Goal: Information Seeking & Learning: Learn about a topic

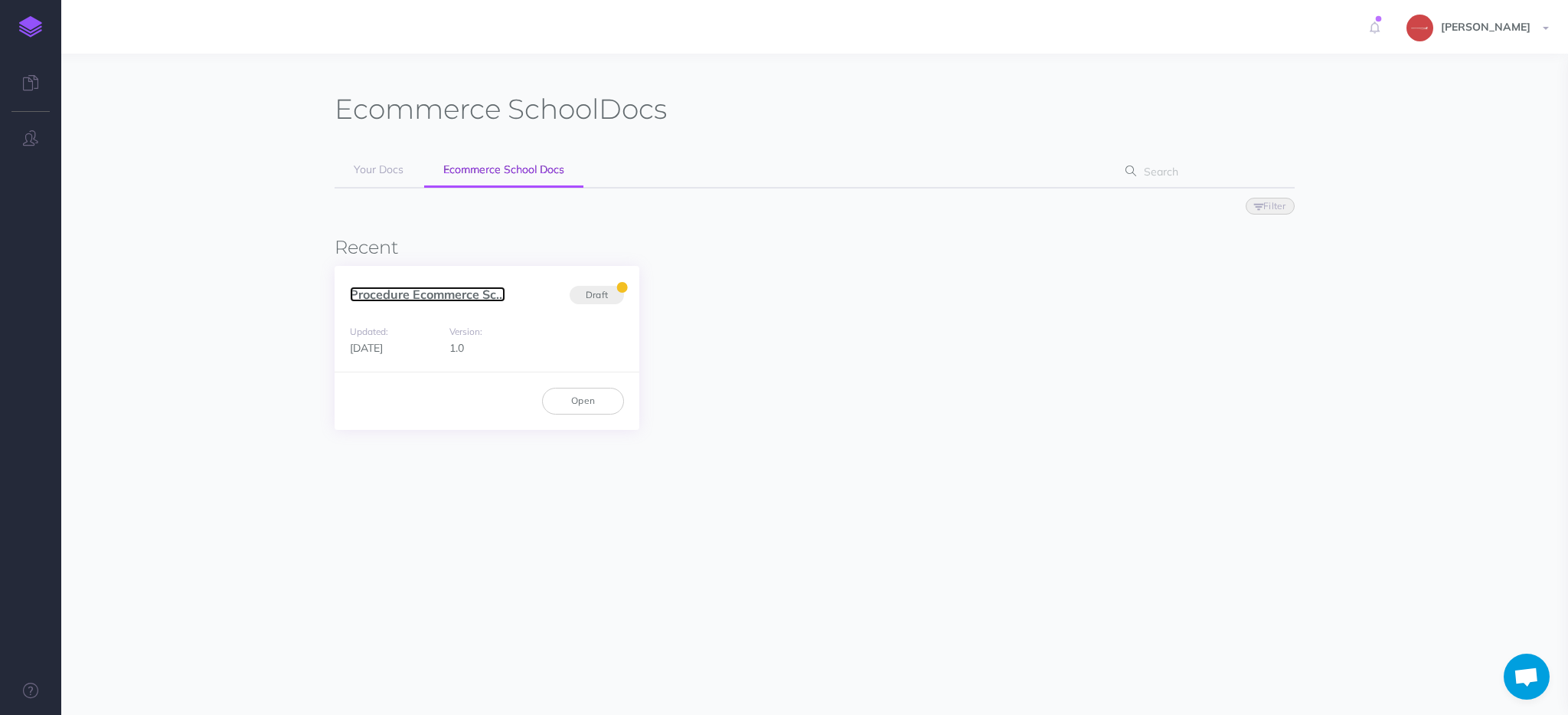
click at [423, 301] on link "Procedure Ecommerce Sc..." at bounding box center [428, 294] width 156 height 15
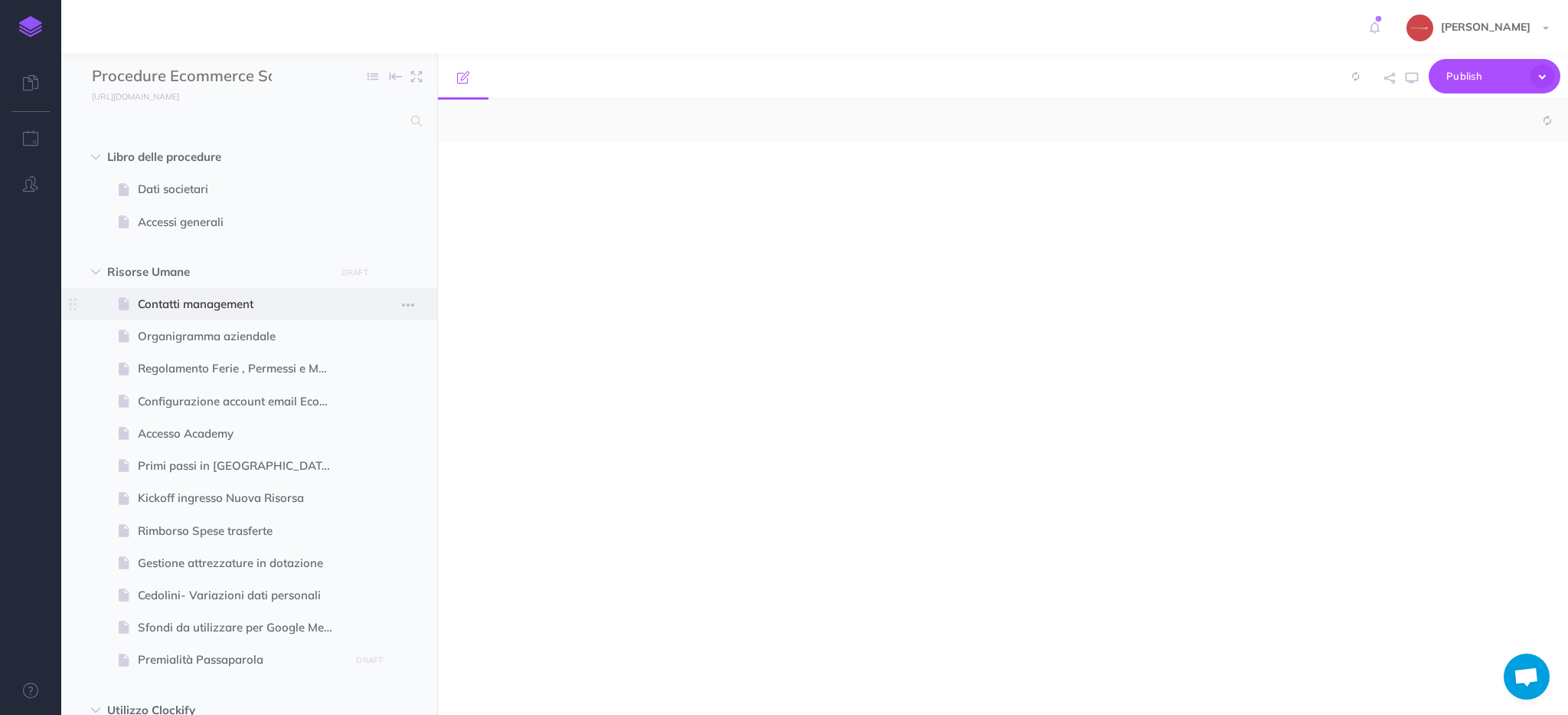
select select "null"
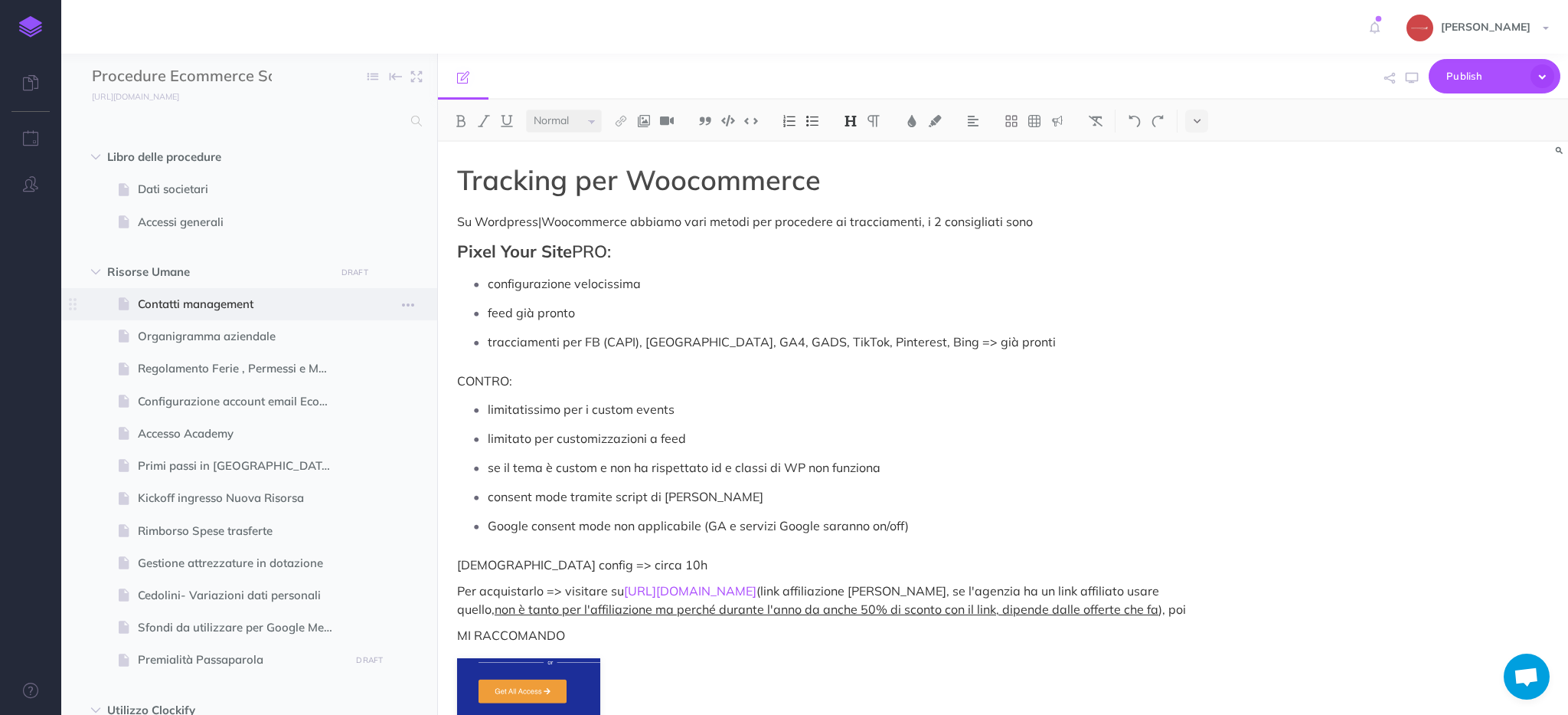
scroll to position [2496, 0]
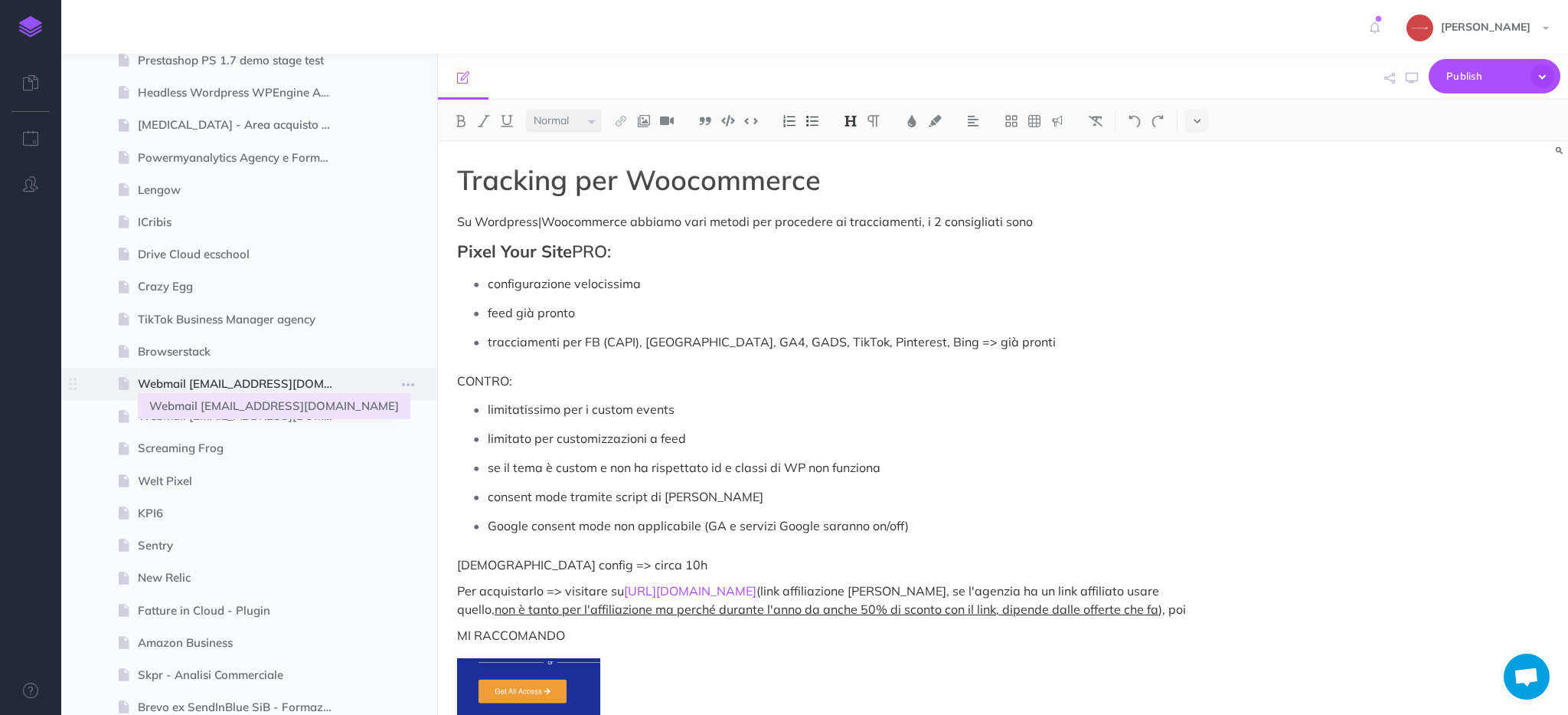
click at [234, 384] on span "Webmail web@ecommerce-school.it" at bounding box center [242, 384] width 208 height 19
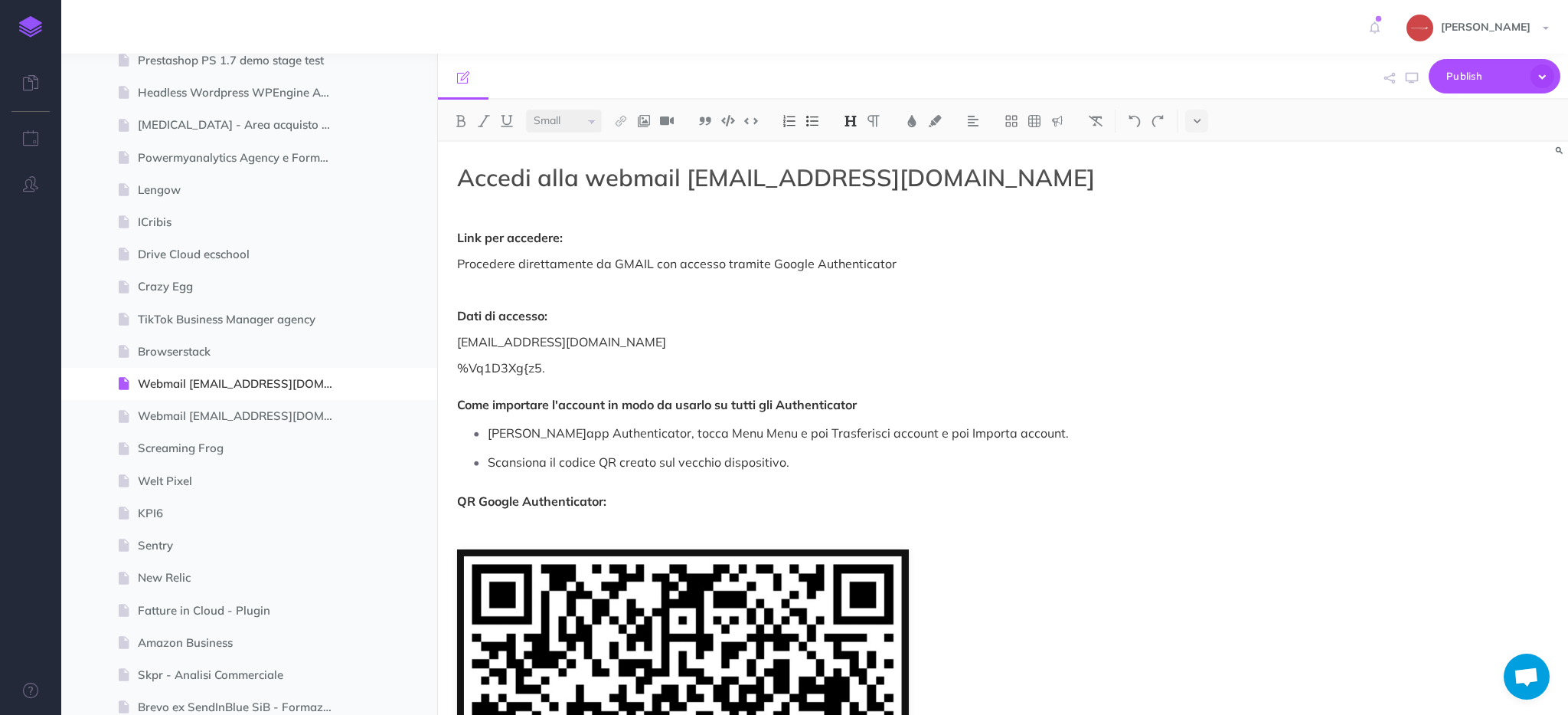
select select "null"
drag, startPoint x: 571, startPoint y: 372, endPoint x: 423, endPoint y: 372, distance: 148.0
click at [420, 370] on div "Procedure Ecommerce School Collapse all Expand all Expand to root folders https…" at bounding box center [815, 384] width 1507 height 661
copy p "%Vq1D3Xg{z5."
